Goal: Task Accomplishment & Management: Use online tool/utility

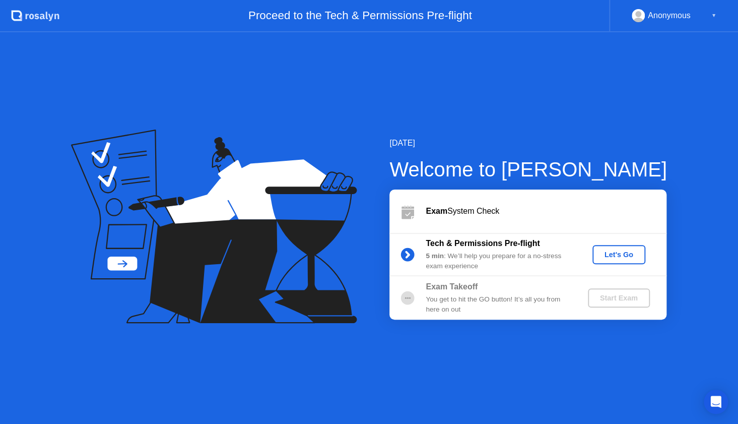
click at [623, 253] on div "Let's Go" at bounding box center [618, 254] width 45 height 8
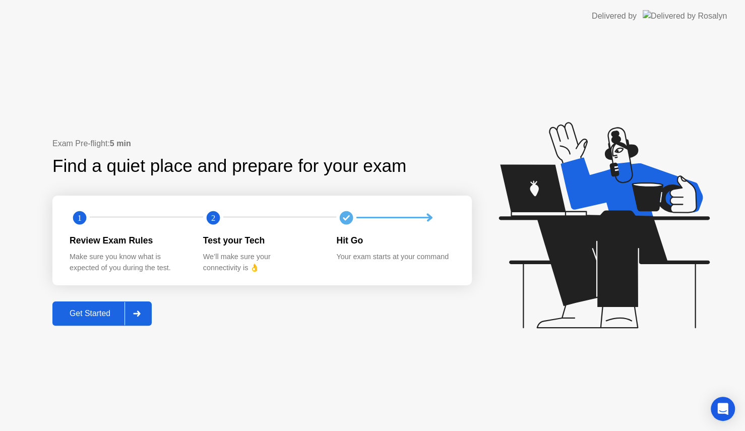
click at [107, 314] on div "Get Started" at bounding box center [89, 313] width 69 height 9
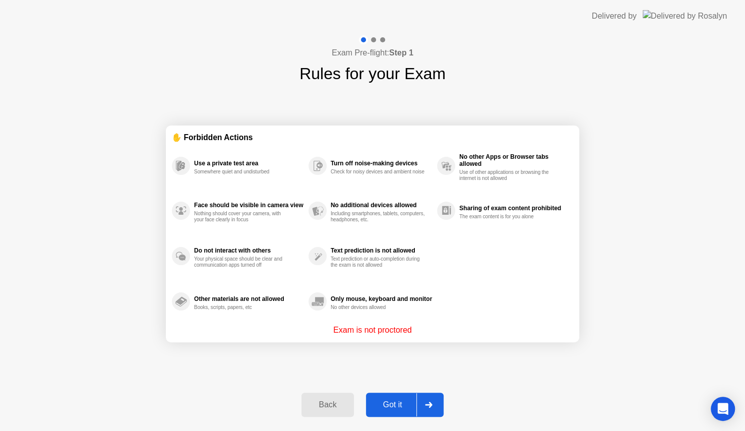
click at [387, 408] on div "Got it" at bounding box center [392, 404] width 47 height 9
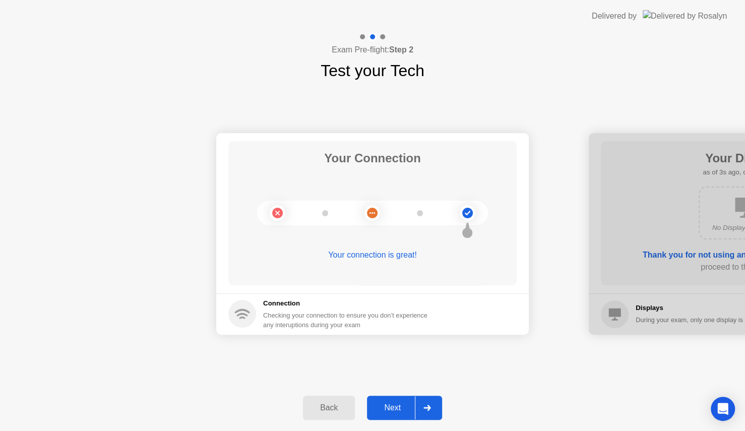
click at [387, 408] on div "Next" at bounding box center [392, 407] width 45 height 9
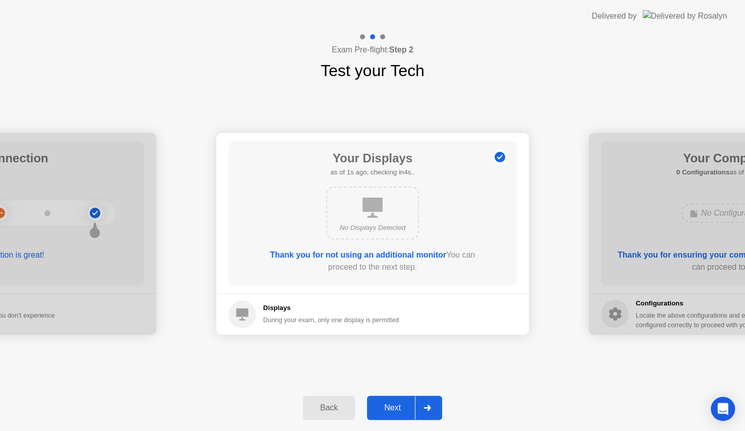
click at [387, 408] on div "Next" at bounding box center [392, 407] width 45 height 9
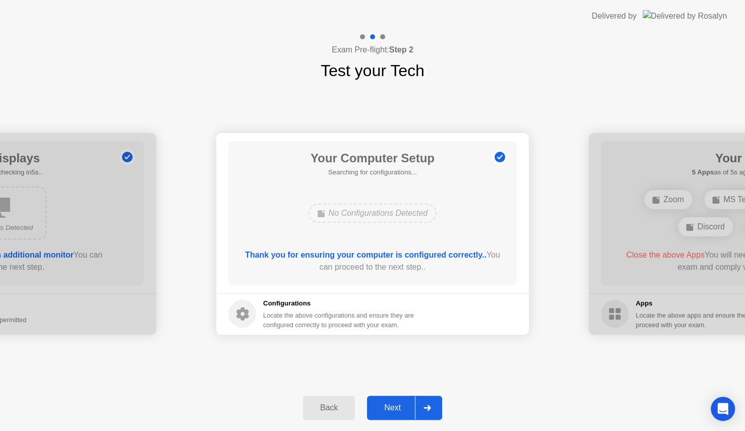
click at [387, 408] on div "Next" at bounding box center [392, 407] width 45 height 9
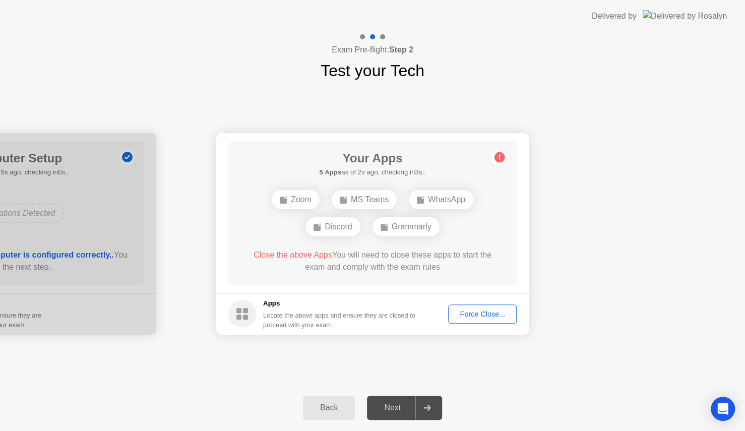
click at [497, 310] on div "Force Close..." at bounding box center [481, 314] width 61 height 8
click at [471, 313] on div "Force Close..." at bounding box center [481, 314] width 61 height 8
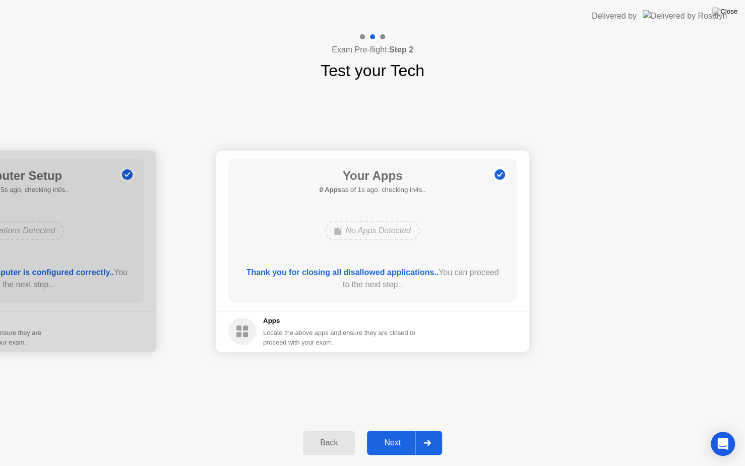
click at [401, 430] on div "Next" at bounding box center [392, 442] width 45 height 9
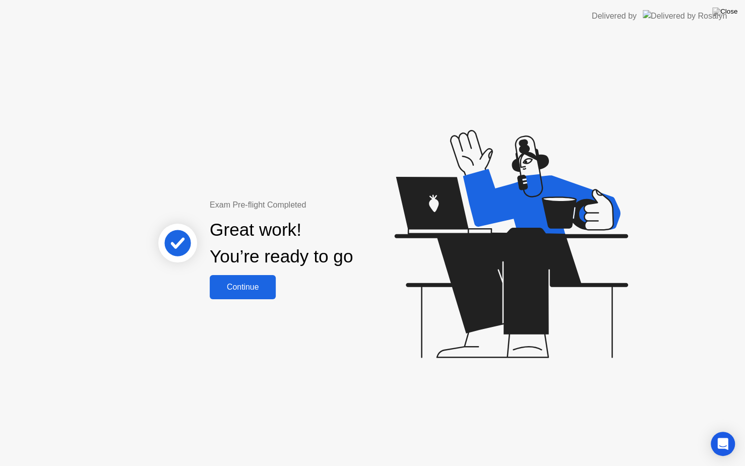
click at [262, 293] on button "Continue" at bounding box center [243, 287] width 66 height 24
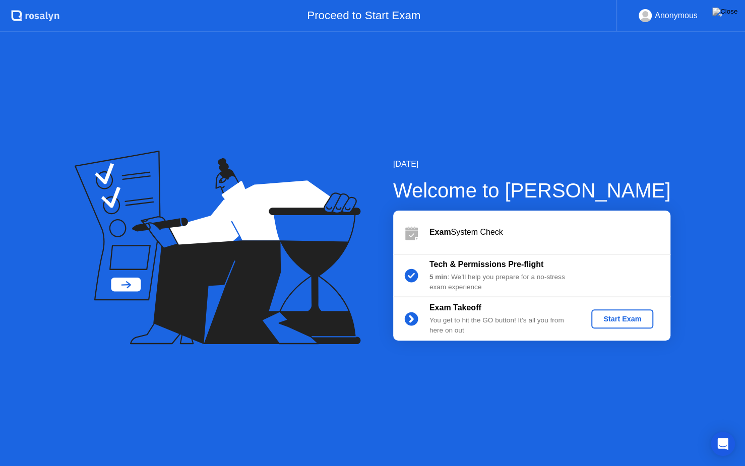
click at [604, 310] on button "Start Exam" at bounding box center [622, 318] width 62 height 19
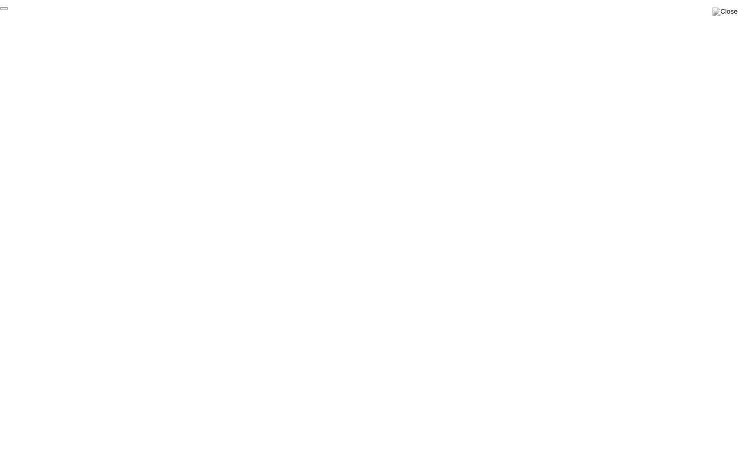
click at [8, 10] on button "End Proctoring Session" at bounding box center [4, 8] width 8 height 3
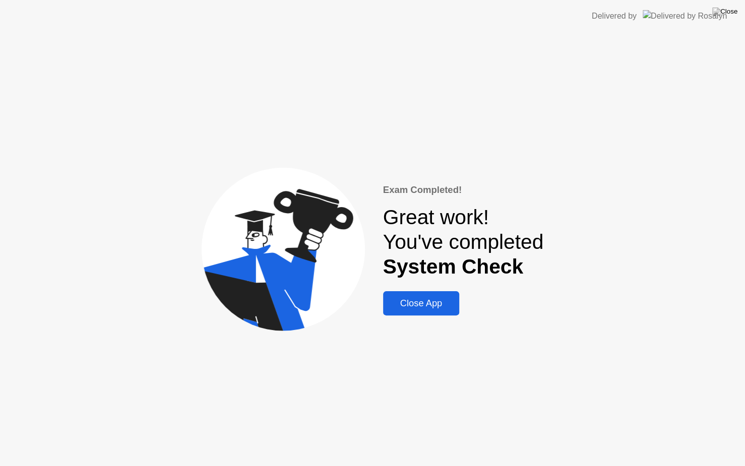
click at [448, 304] on div "Close App" at bounding box center [421, 303] width 70 height 11
